Goal: Check status: Check status

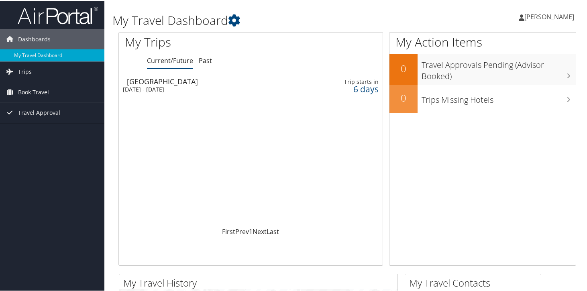
click at [162, 85] on div "[DATE] - [DATE]" at bounding box center [209, 88] width 172 height 7
